Goal: Download file/media

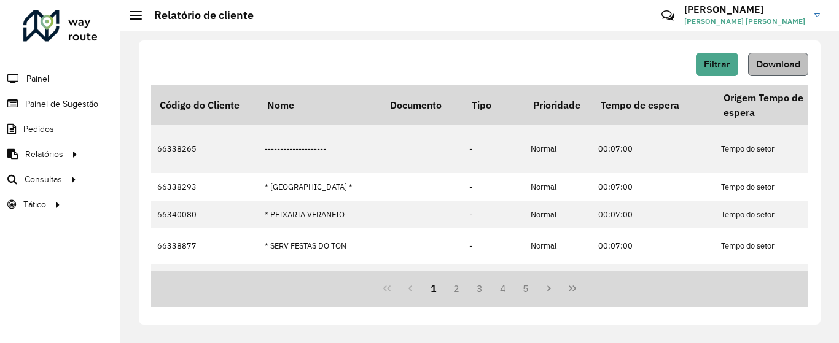
click at [788, 59] on span "Download" at bounding box center [778, 64] width 44 height 10
